Goal: Information Seeking & Learning: Learn about a topic

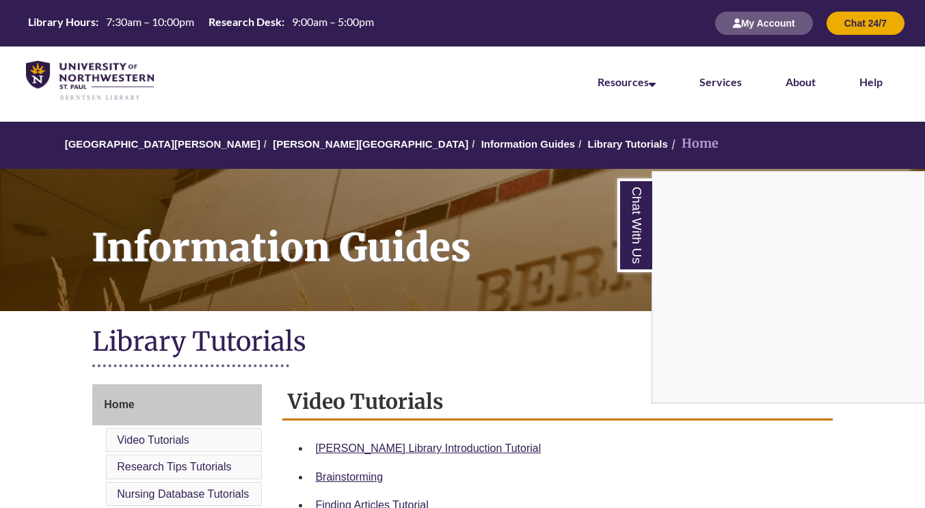
scroll to position [205, 0]
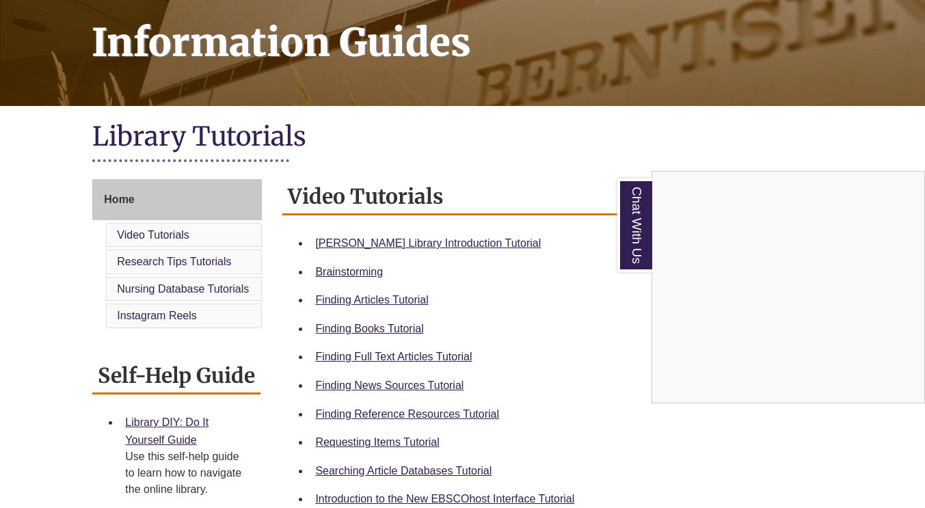
click at [343, 275] on div "Chat With Us" at bounding box center [462, 254] width 925 height 508
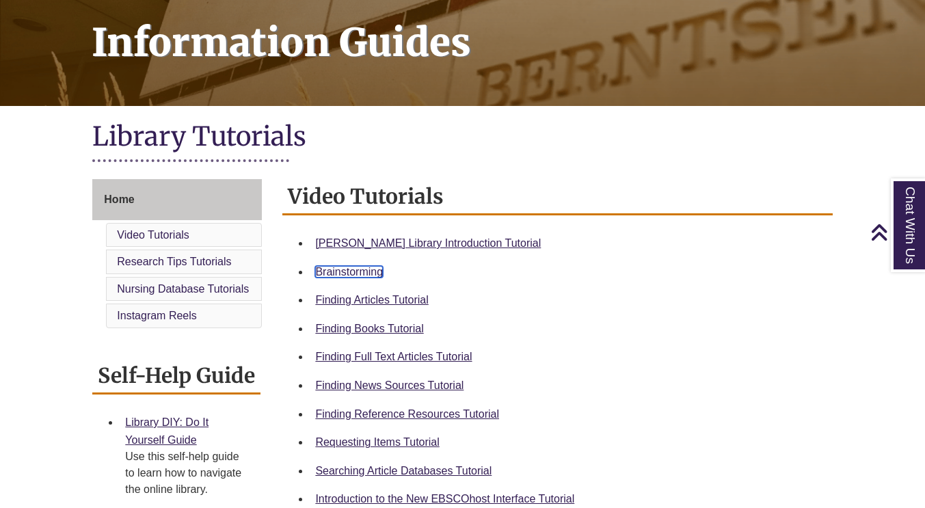
click at [343, 275] on link "Brainstorming" at bounding box center [349, 272] width 68 height 12
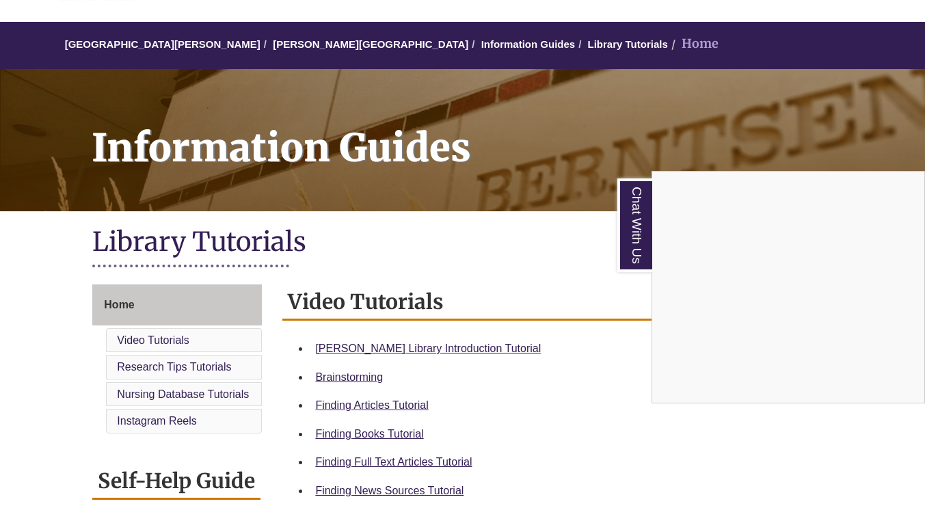
scroll to position [205, 0]
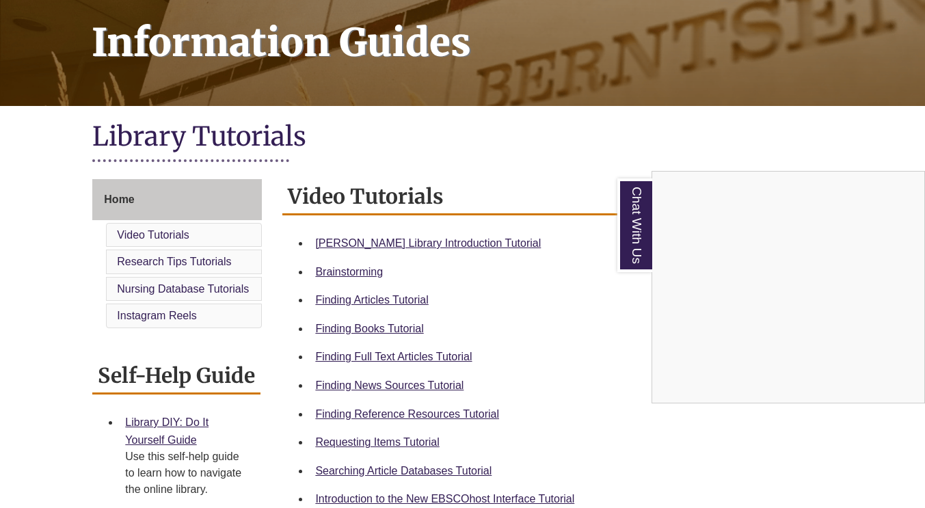
click at [423, 412] on div "Chat With Us" at bounding box center [462, 254] width 925 height 508
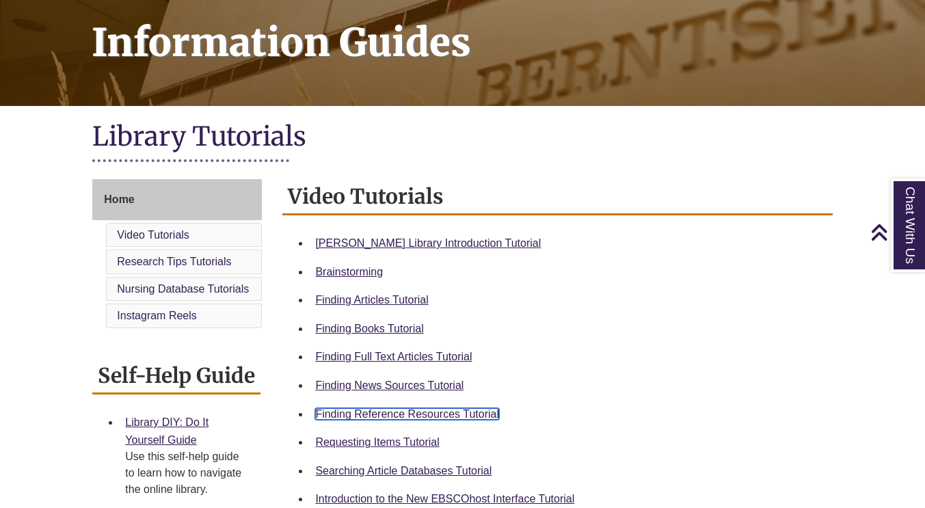
click at [433, 408] on link "Finding Reference Resources Tutorial" at bounding box center [407, 414] width 184 height 12
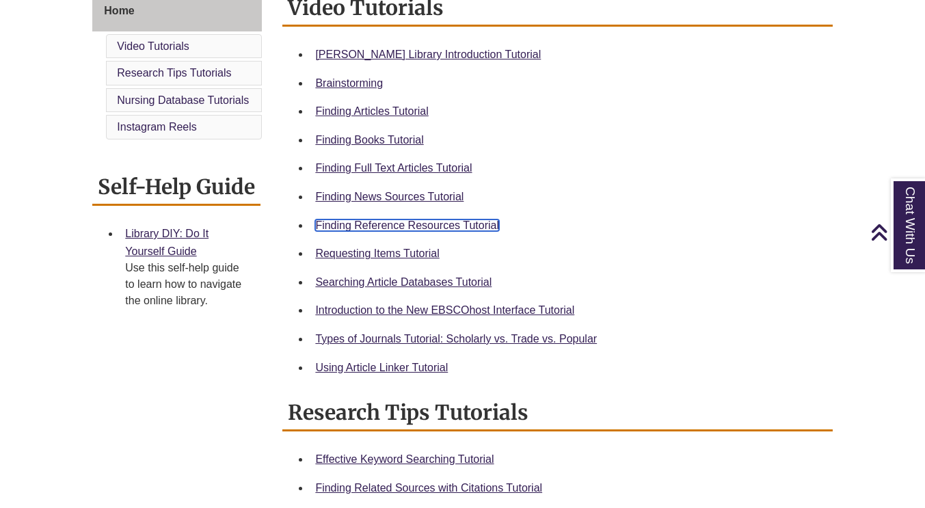
scroll to position [410, 0]
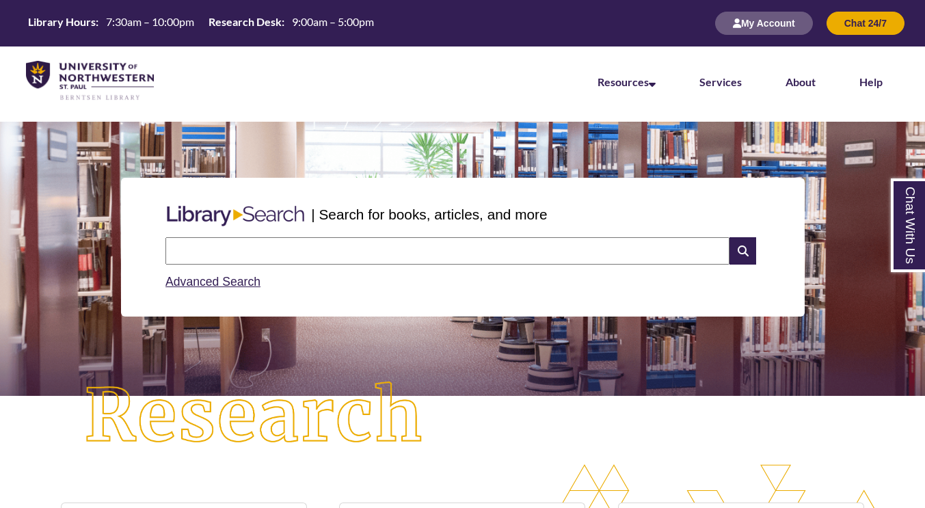
scroll to position [7, 7]
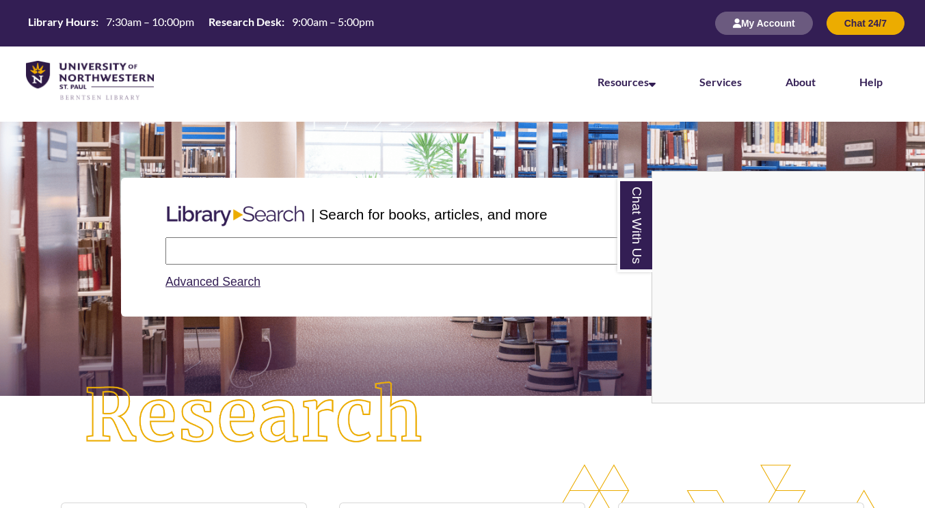
click at [416, 253] on div "Chat With Us" at bounding box center [462, 254] width 925 height 508
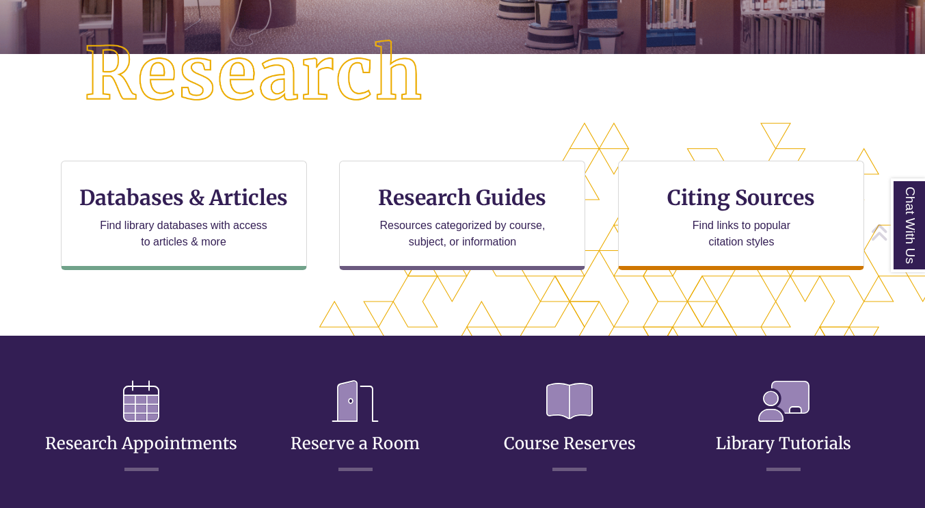
scroll to position [381, 809]
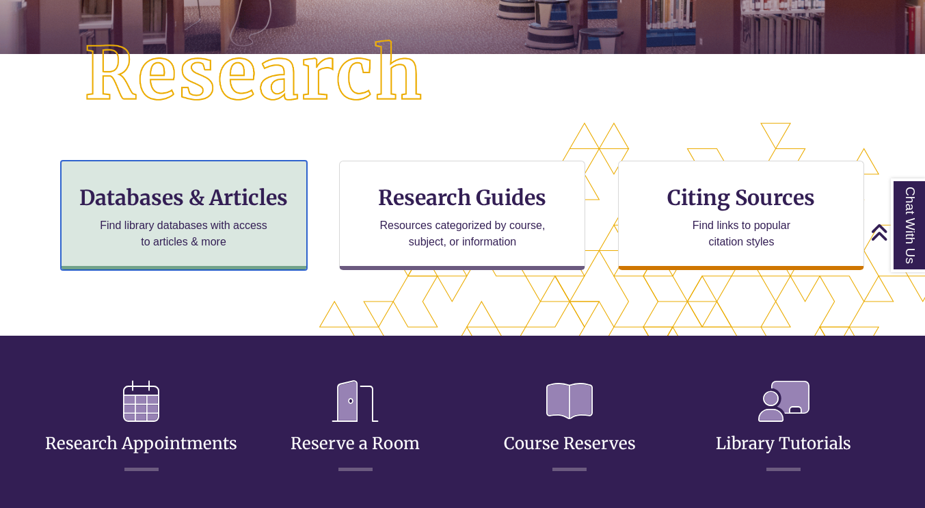
click at [101, 207] on h3 "Databases & Articles" at bounding box center [183, 198] width 223 height 26
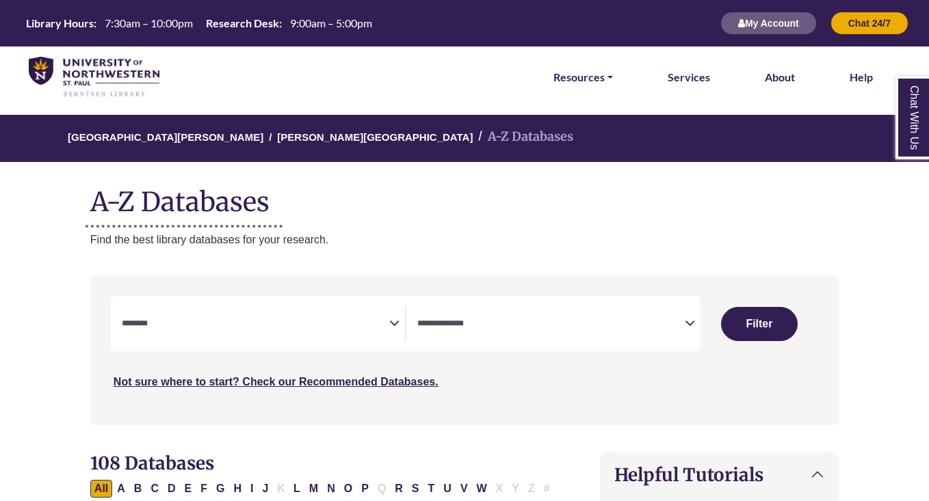
select select "Database Subject Filter"
select select "Database Types Filter"
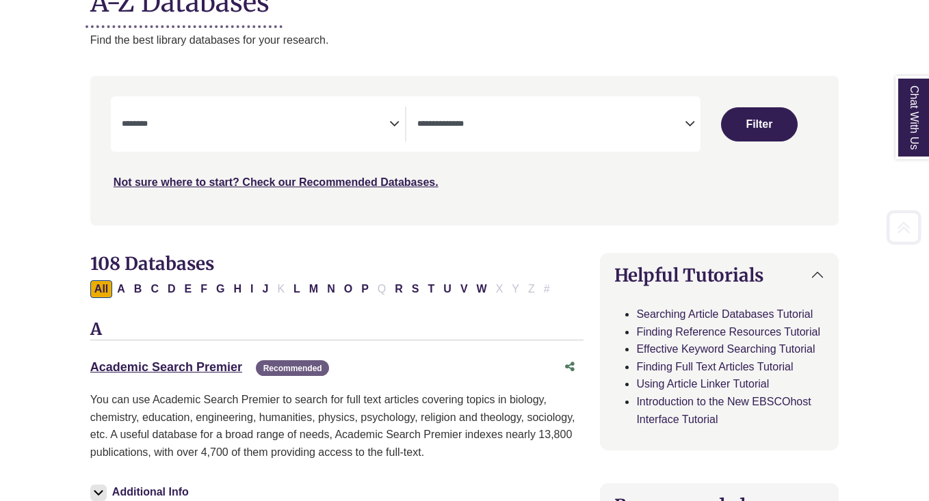
scroll to position [205, 0]
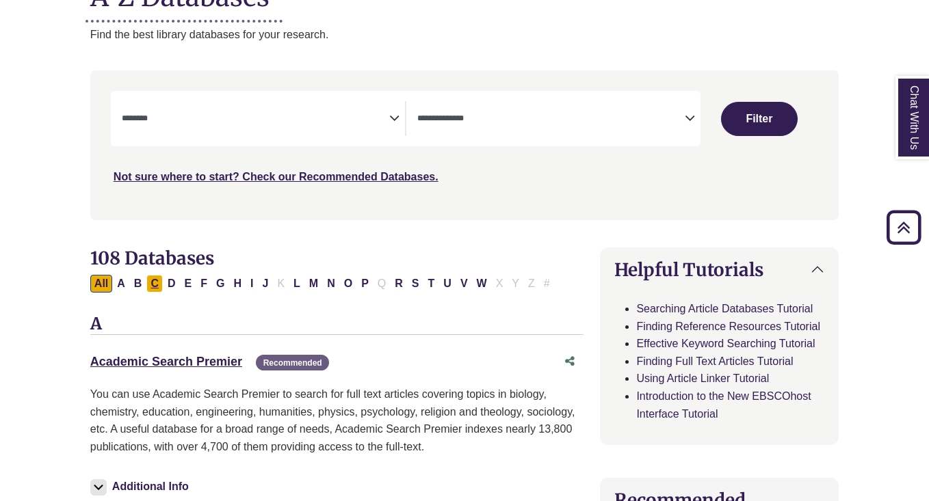
click at [152, 285] on button "C" at bounding box center [154, 284] width 16 height 18
select select "Database Subject Filter"
select select "Database Types Filter"
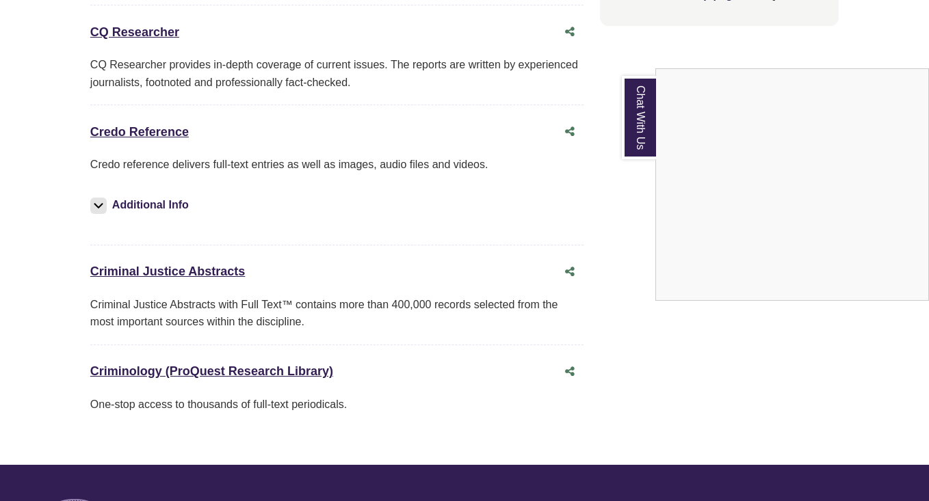
scroll to position [1710, 0]
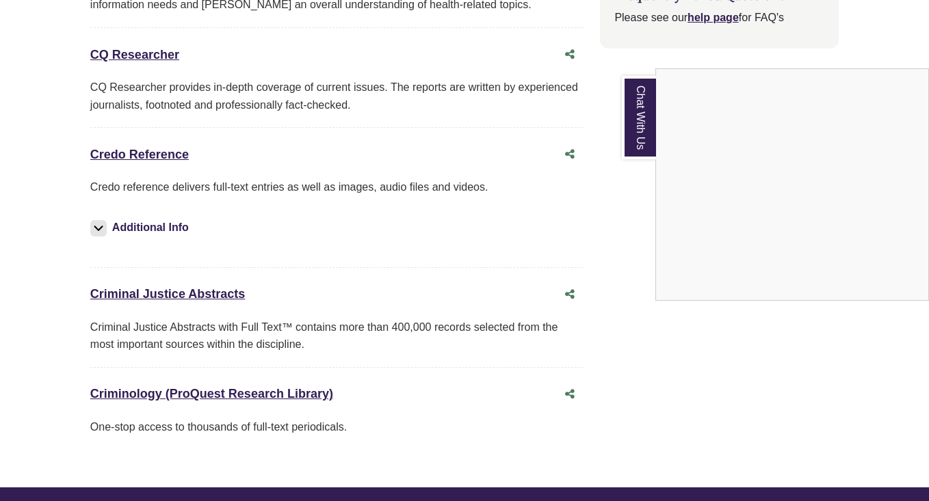
click at [153, 150] on div "Chat With Us" at bounding box center [464, 250] width 929 height 501
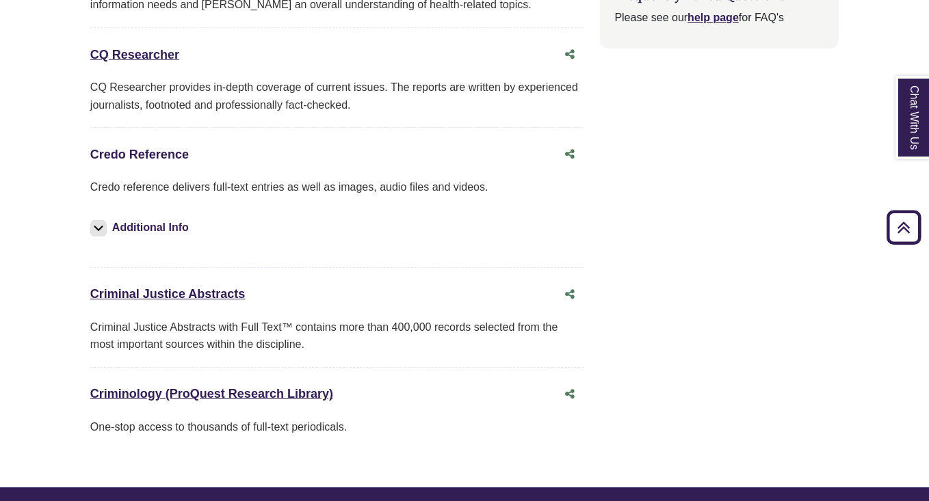
click at [153, 150] on link "Credo Reference This link opens in a new window" at bounding box center [139, 155] width 98 height 14
